Goal: Find specific page/section: Find specific page/section

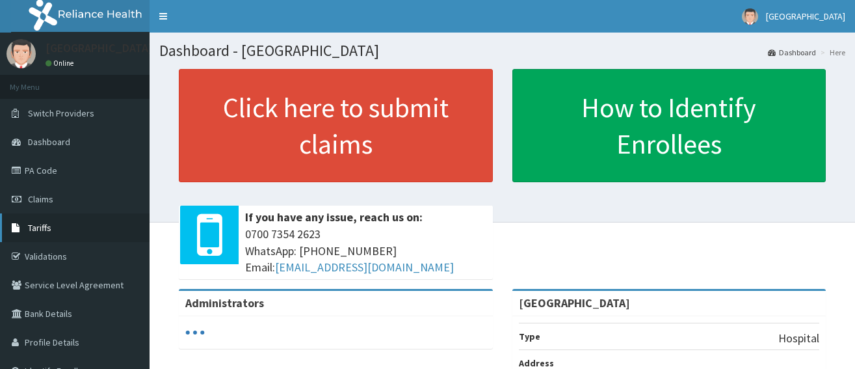
click at [47, 224] on span "Tariffs" at bounding box center [39, 228] width 23 height 12
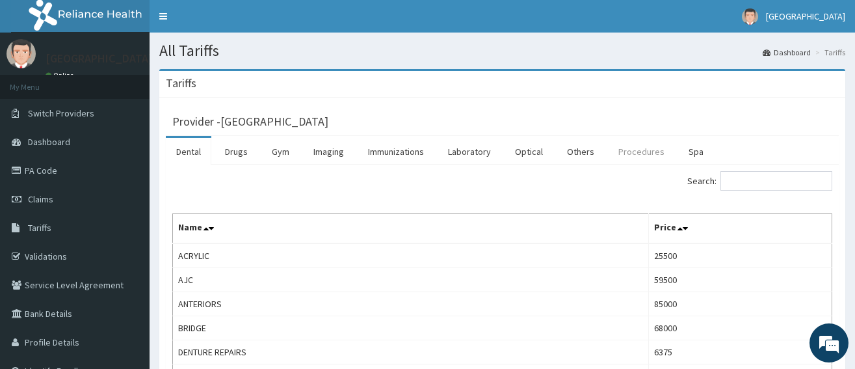
click at [628, 151] on link "Procedures" at bounding box center [641, 151] width 67 height 27
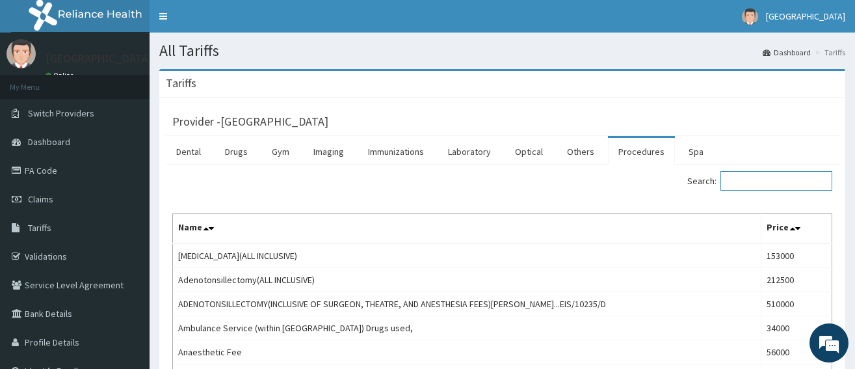
click at [764, 178] on input "Search:" at bounding box center [776, 181] width 112 height 20
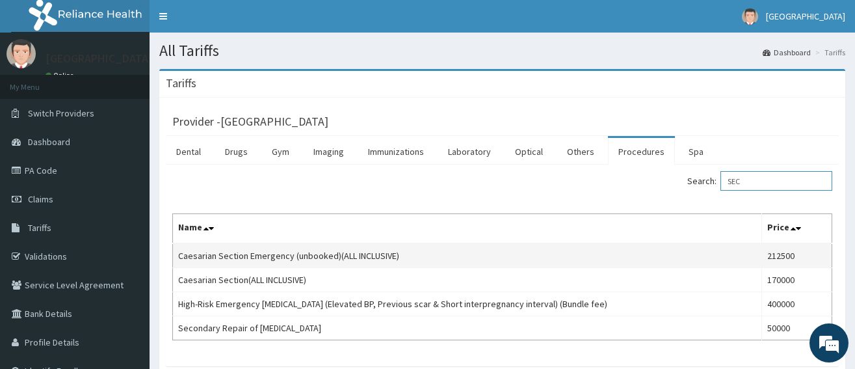
scroll to position [65, 0]
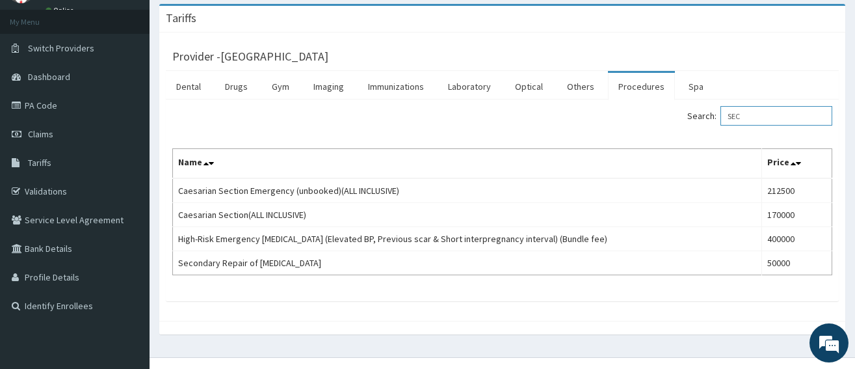
type input "SEC"
